Goal: Task Accomplishment & Management: Use online tool/utility

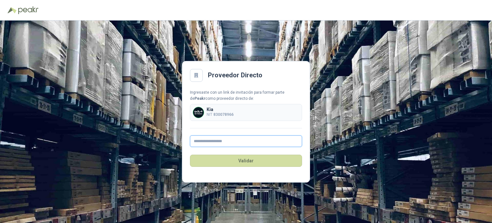
click at [218, 140] on input "text" at bounding box center [246, 141] width 112 height 12
click at [395, 146] on div "Proveedor Directo Ingresaste con un link de invitación para formar parte de Pea…" at bounding box center [246, 122] width 492 height 202
click at [238, 113] on div "Kia NIT 830078966" at bounding box center [246, 112] width 112 height 17
click at [215, 139] on input "text" at bounding box center [246, 141] width 112 height 12
type input "**********"
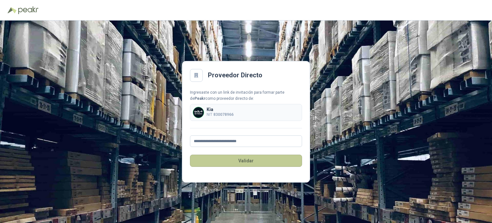
click at [260, 163] on button "Validar" at bounding box center [246, 161] width 112 height 12
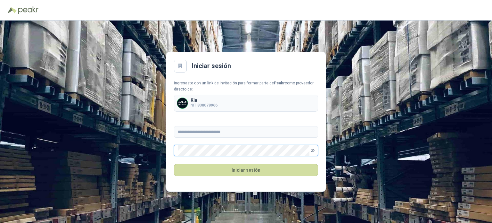
click at [313, 149] on icon "eye-invisible" at bounding box center [313, 150] width 4 height 3
click at [271, 169] on button "Iniciar sesión" at bounding box center [246, 170] width 144 height 12
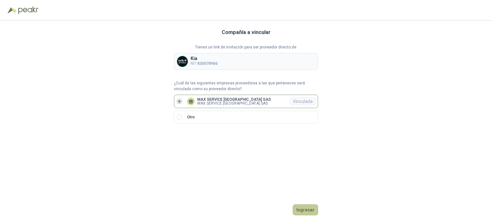
click at [311, 210] on button "Ingresar" at bounding box center [305, 209] width 25 height 11
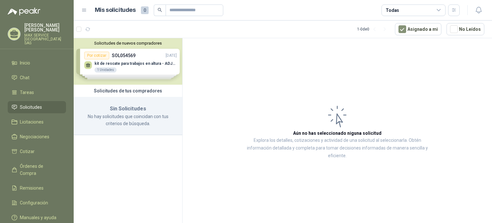
click at [138, 119] on p "No hay solicitudes que coincidan con tus criterios de búsqueda." at bounding box center [127, 120] width 93 height 14
